Goal: Task Accomplishment & Management: Use online tool/utility

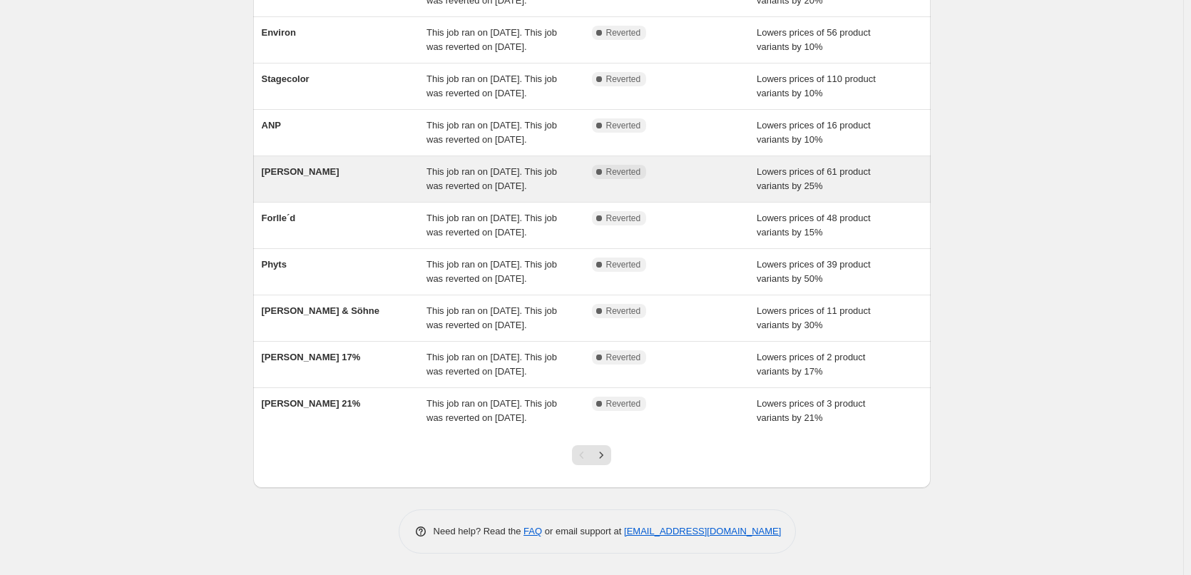
scroll to position [302, 0]
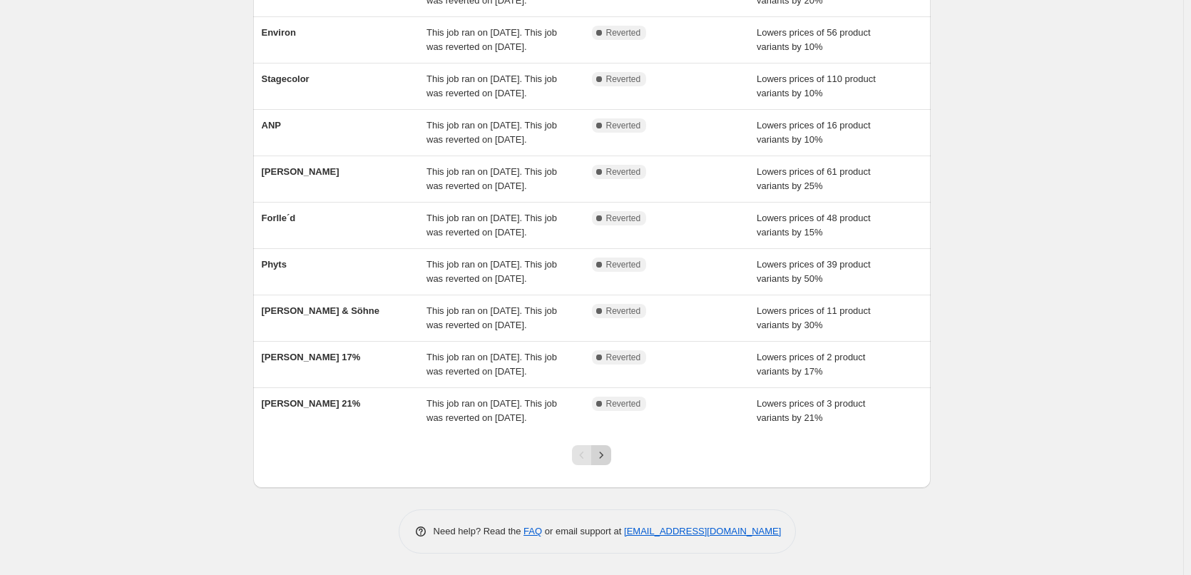
click at [607, 454] on icon "Next" at bounding box center [601, 455] width 14 height 14
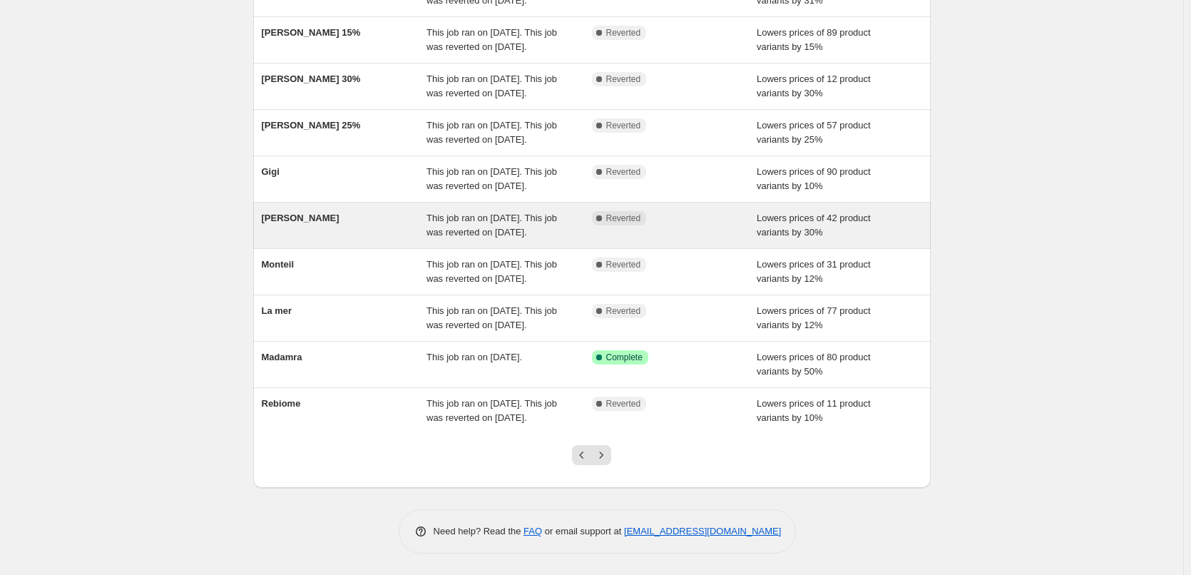
scroll to position [274, 0]
click at [607, 455] on icon "Next" at bounding box center [601, 455] width 14 height 14
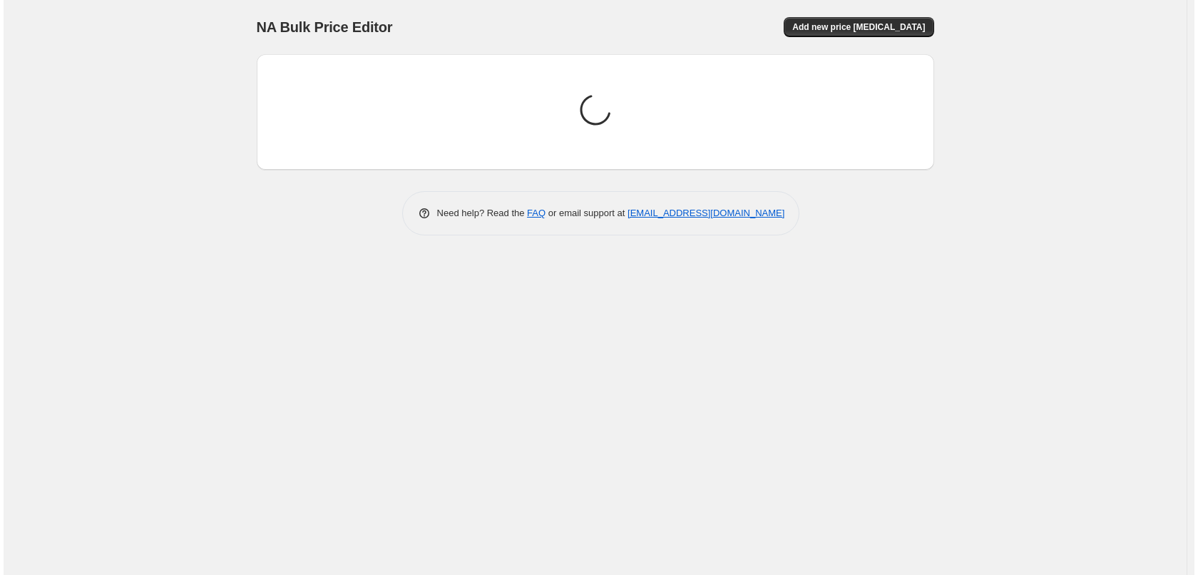
scroll to position [0, 0]
